Goal: Check status: Check status

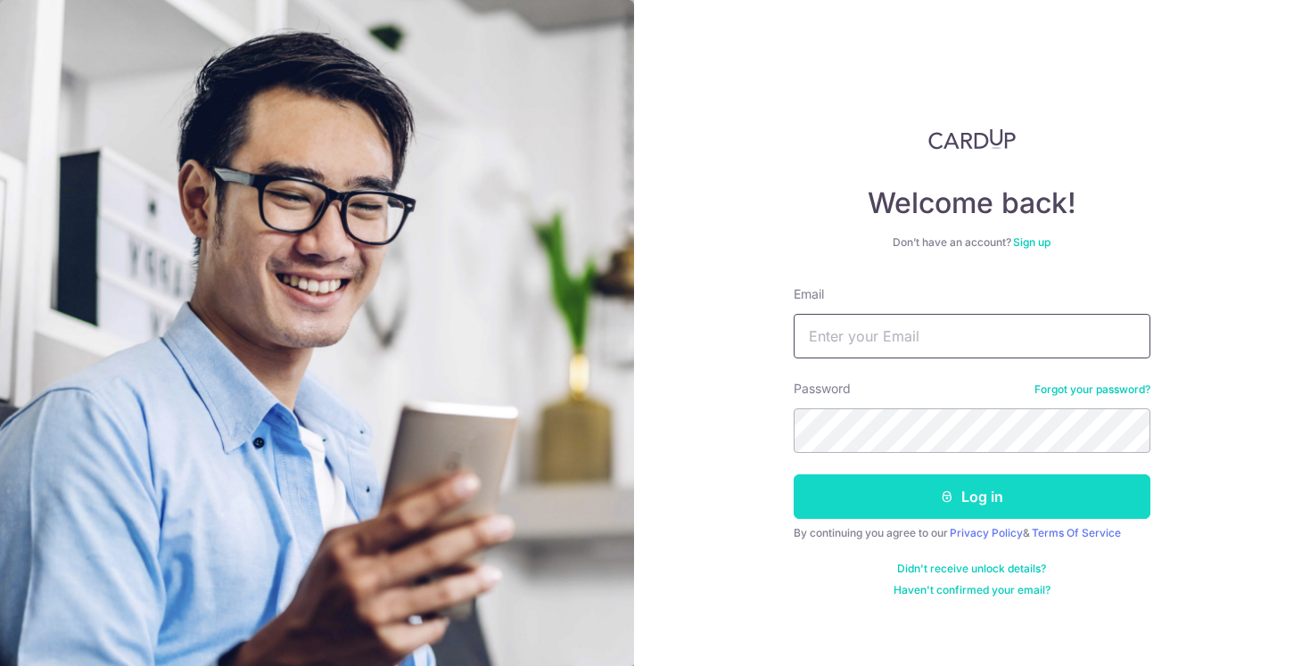
type input "[EMAIL_ADDRESS][DOMAIN_NAME]"
click at [971, 501] on button "Log in" at bounding box center [972, 497] width 357 height 45
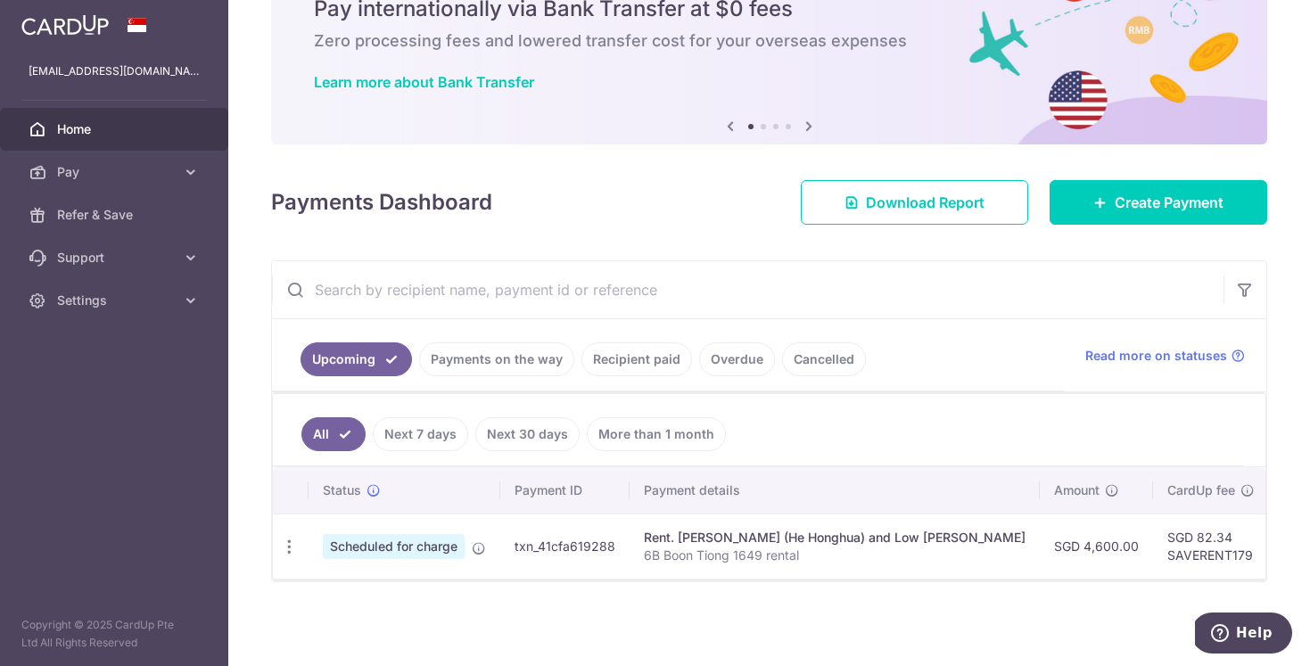
scroll to position [94, 0]
click at [573, 537] on td "txn_41cfa619288" at bounding box center [564, 546] width 129 height 65
click at [716, 533] on div "Rent. [PERSON_NAME] (He Honghua) and Low [PERSON_NAME]" at bounding box center [835, 538] width 382 height 18
click at [503, 425] on link "Next 30 days" at bounding box center [527, 434] width 104 height 34
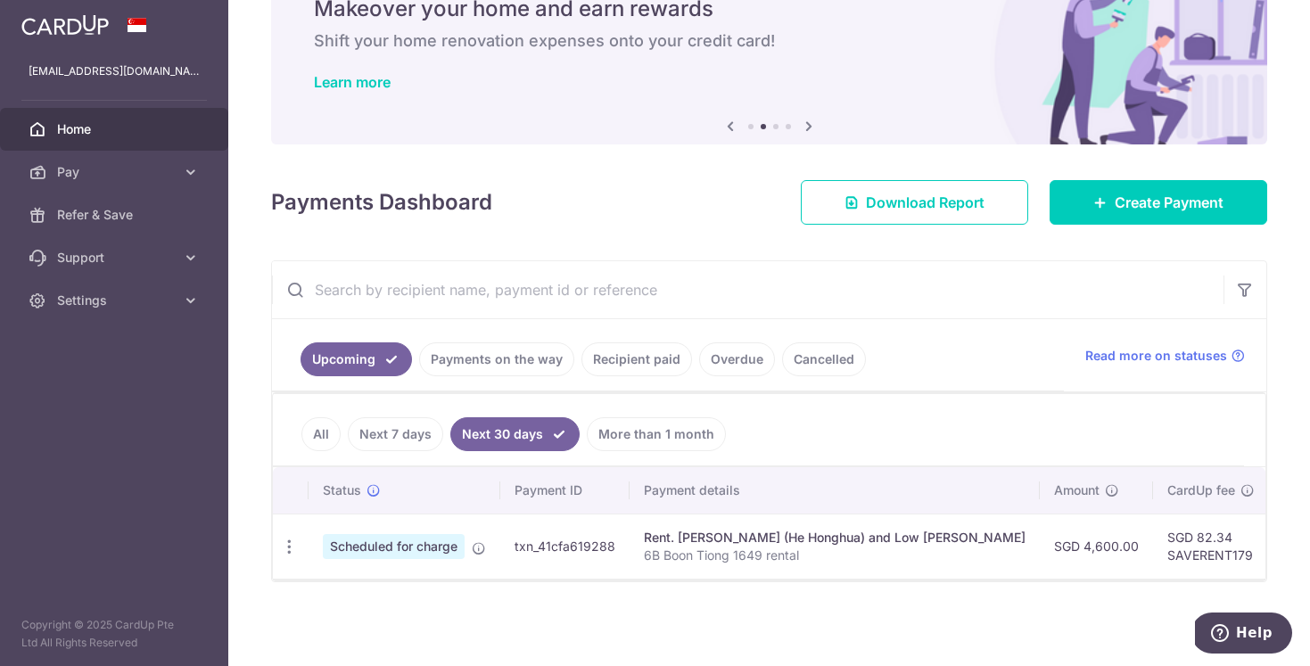
click at [676, 529] on div "Rent. Hoe Hong Hua (He Honghua) and Low Li Mei, Genevieve" at bounding box center [835, 538] width 382 height 18
click at [326, 425] on link "All" at bounding box center [321, 434] width 39 height 34
click at [632, 351] on link "Recipient paid" at bounding box center [637, 360] width 111 height 34
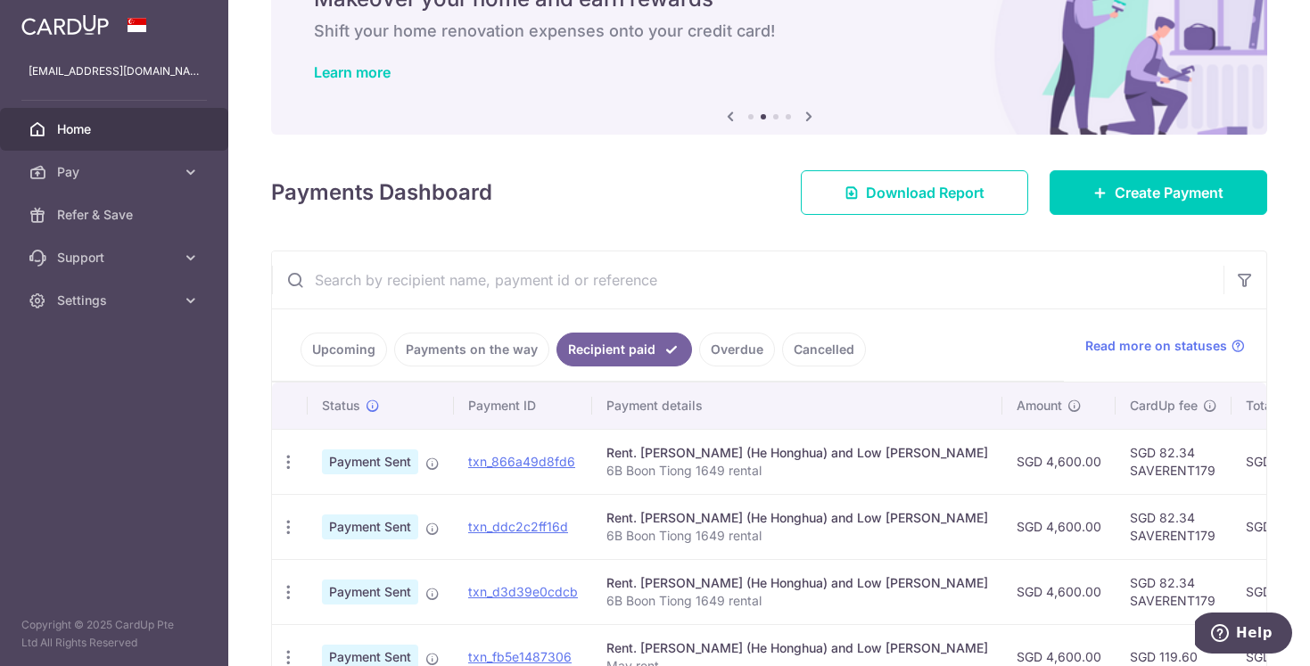
click at [867, 456] on div "Rent. Hoe Hong Hua (He Honghua) and Low Li Mei, Genevieve" at bounding box center [798, 453] width 382 height 18
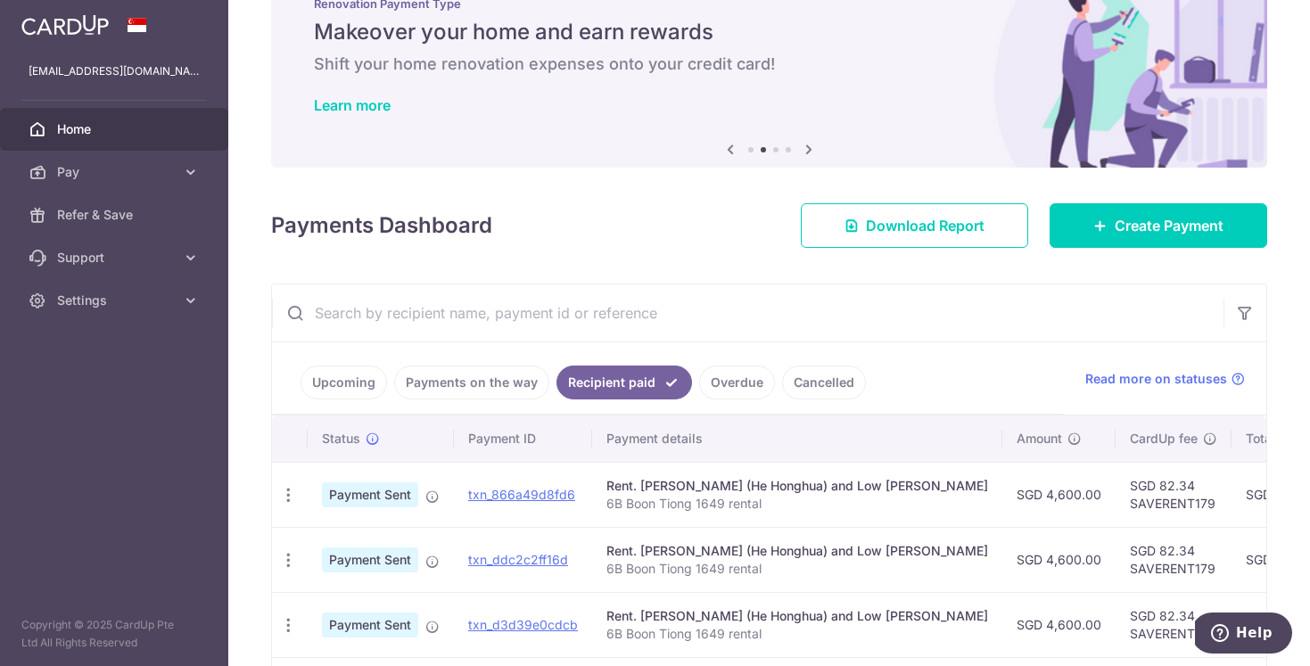
scroll to position [0, 0]
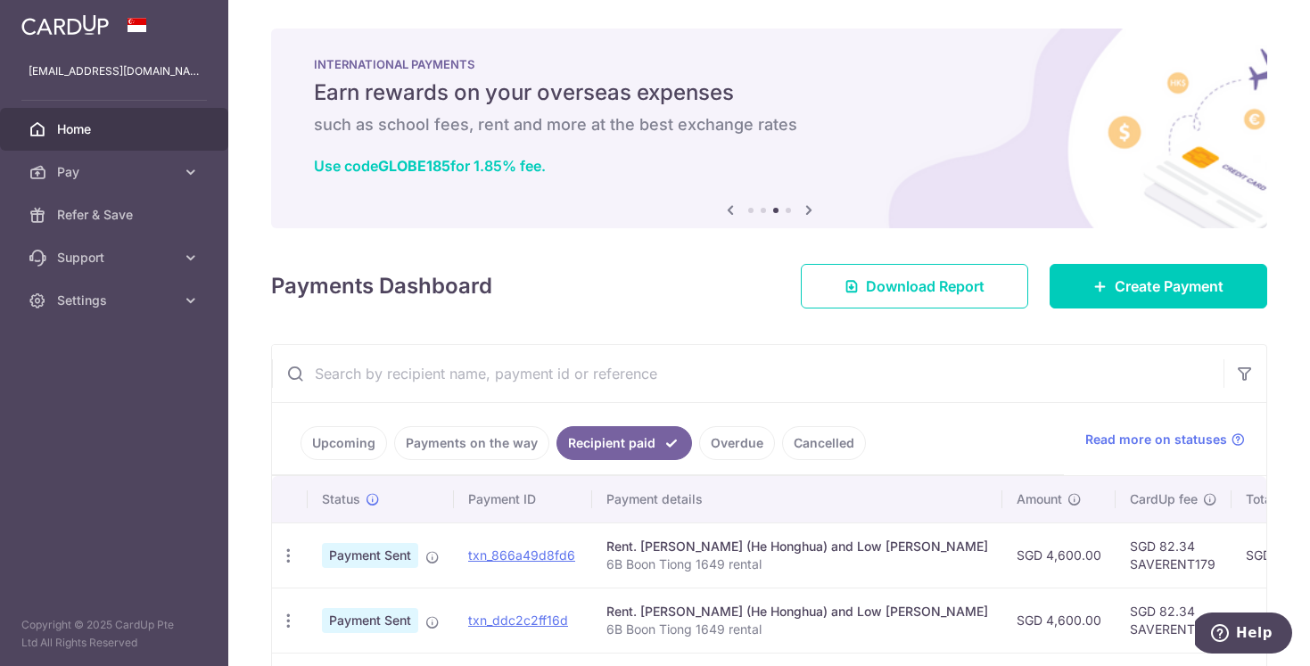
click at [1161, 540] on td "SGD 82.34 SAVERENT179" at bounding box center [1174, 555] width 116 height 65
